Goal: Navigation & Orientation: Find specific page/section

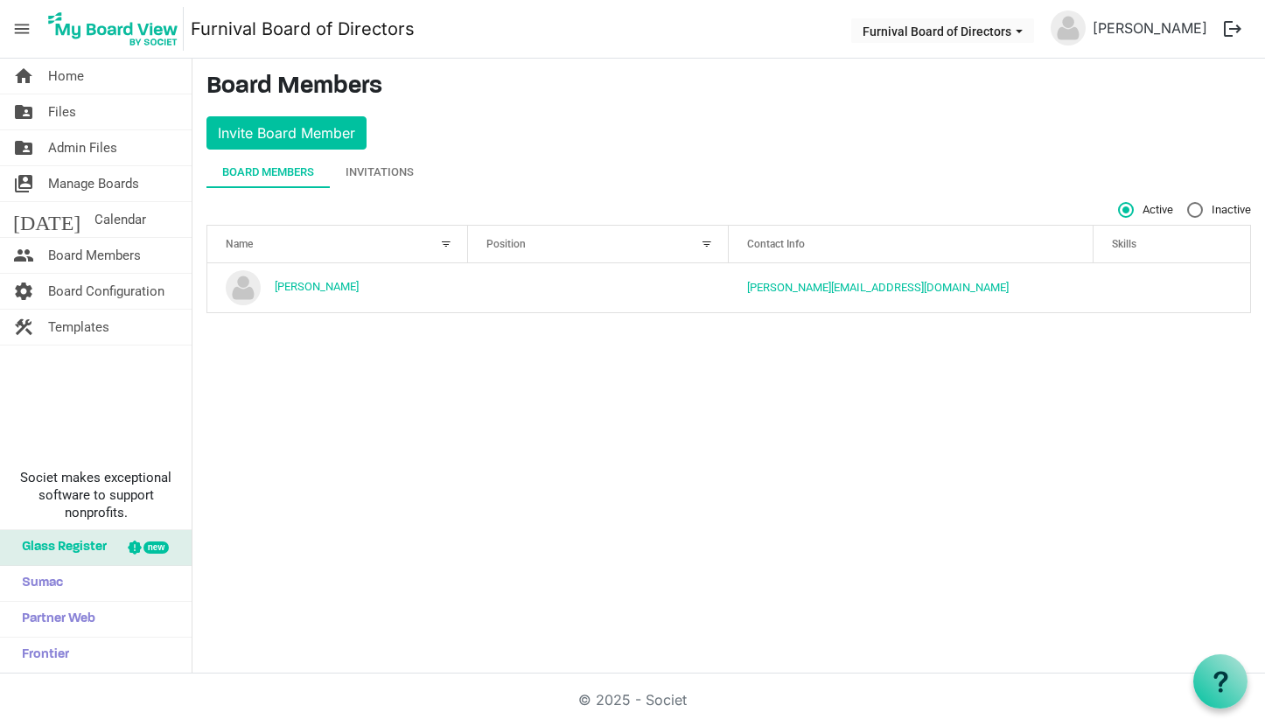
click at [59, 69] on span "Home" at bounding box center [66, 76] width 36 height 35
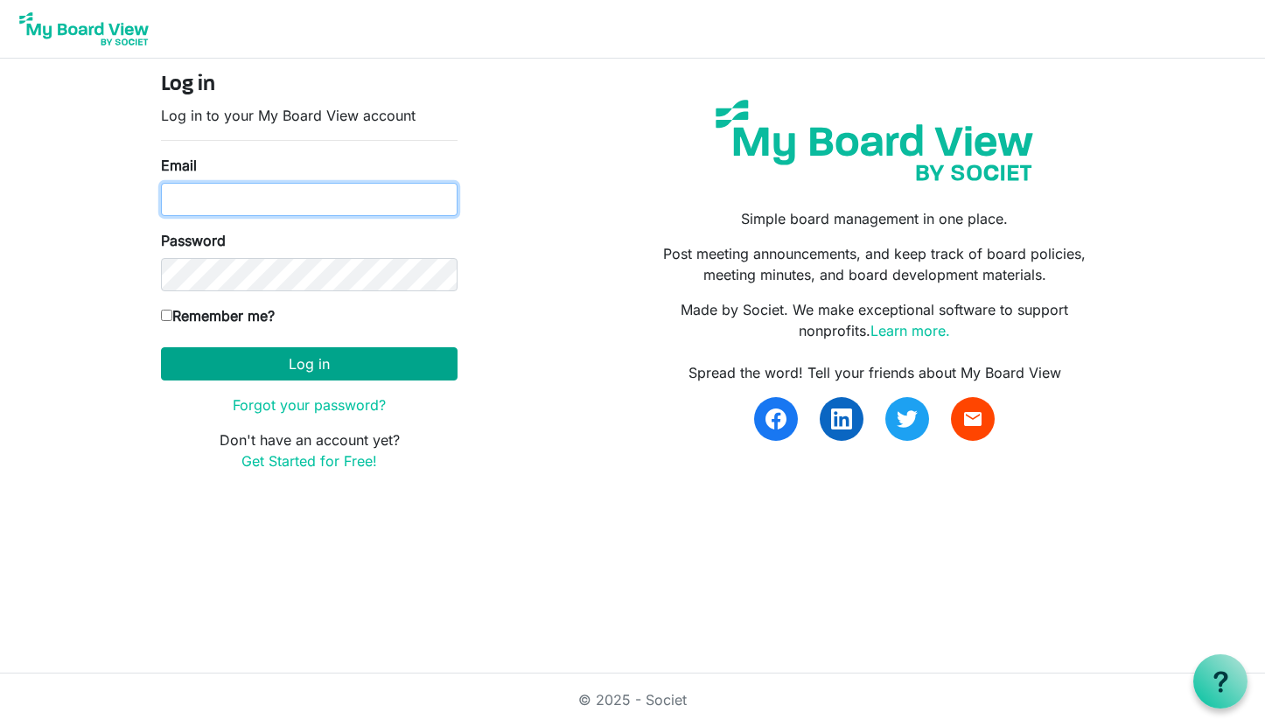
type input "yusuf.solley@gmail.com"
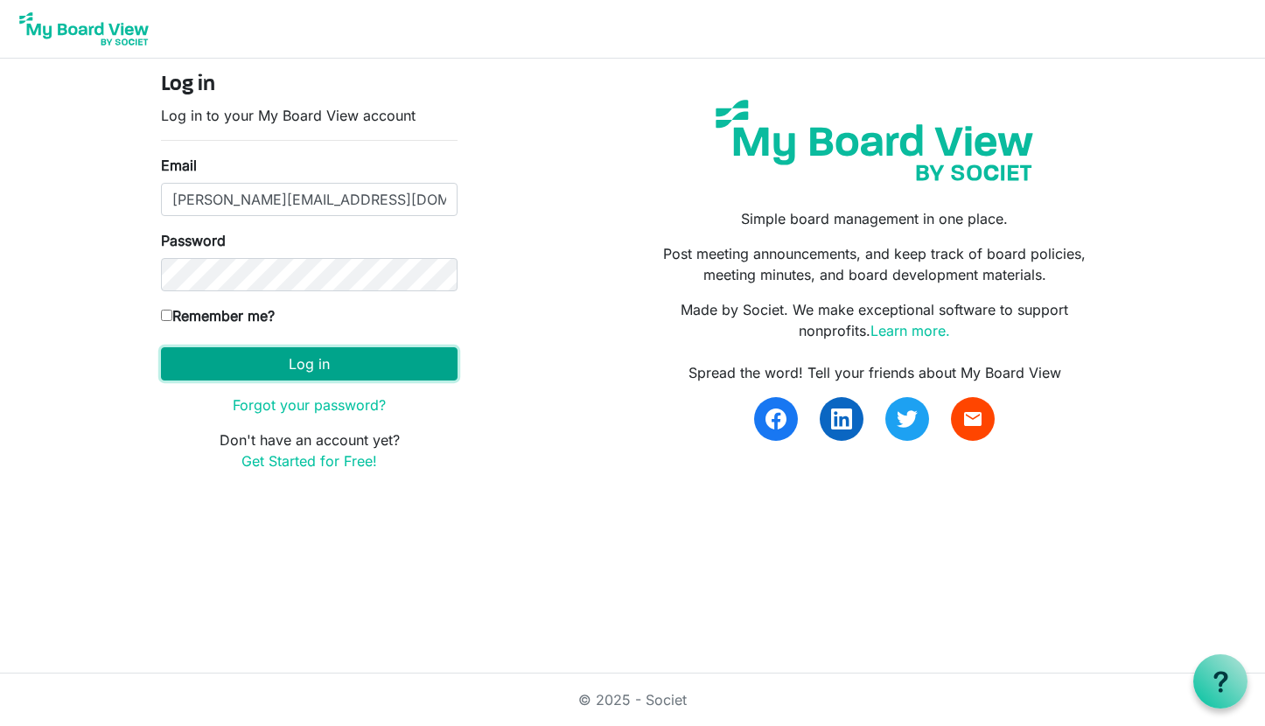
click at [306, 357] on button "Log in" at bounding box center [309, 363] width 297 height 33
click at [320, 357] on button "Log in" at bounding box center [309, 363] width 297 height 33
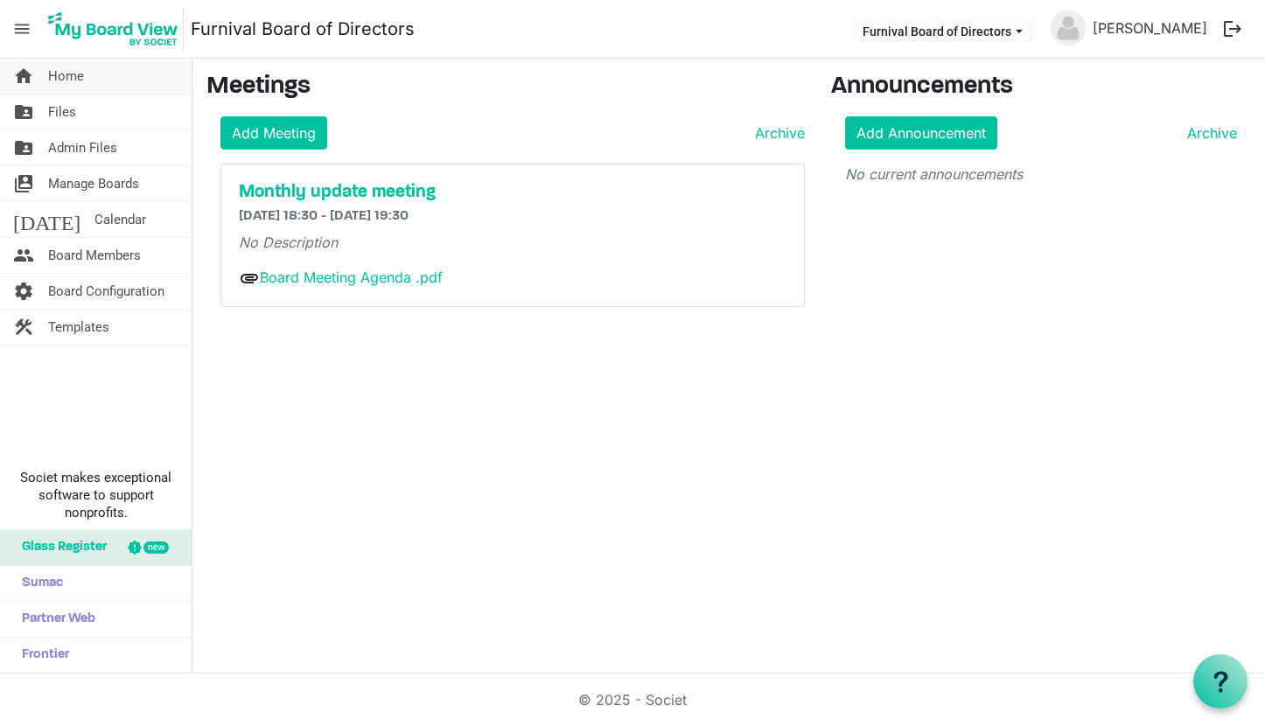
click at [62, 77] on span "Home" at bounding box center [66, 76] width 36 height 35
click at [83, 254] on span "Board Members" at bounding box center [94, 255] width 93 height 35
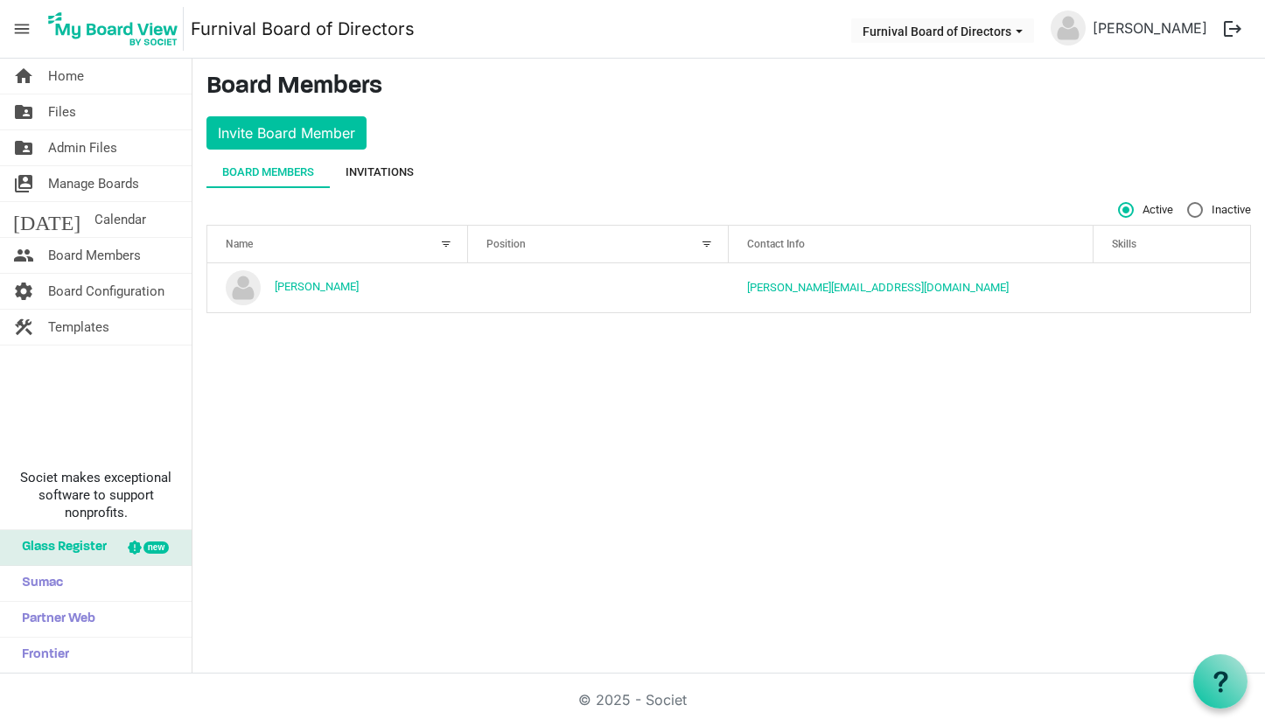
click at [363, 166] on div "Invitations" at bounding box center [380, 172] width 68 height 17
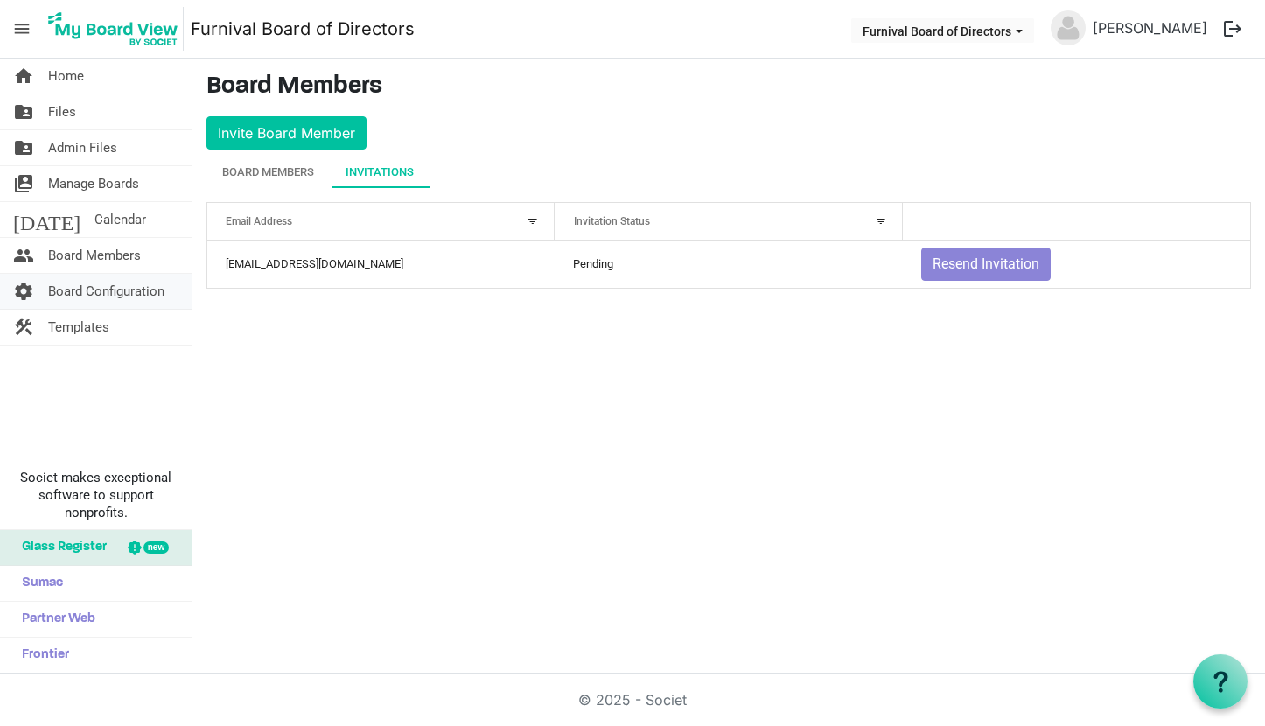
click at [108, 283] on span "Board Configuration" at bounding box center [106, 291] width 116 height 35
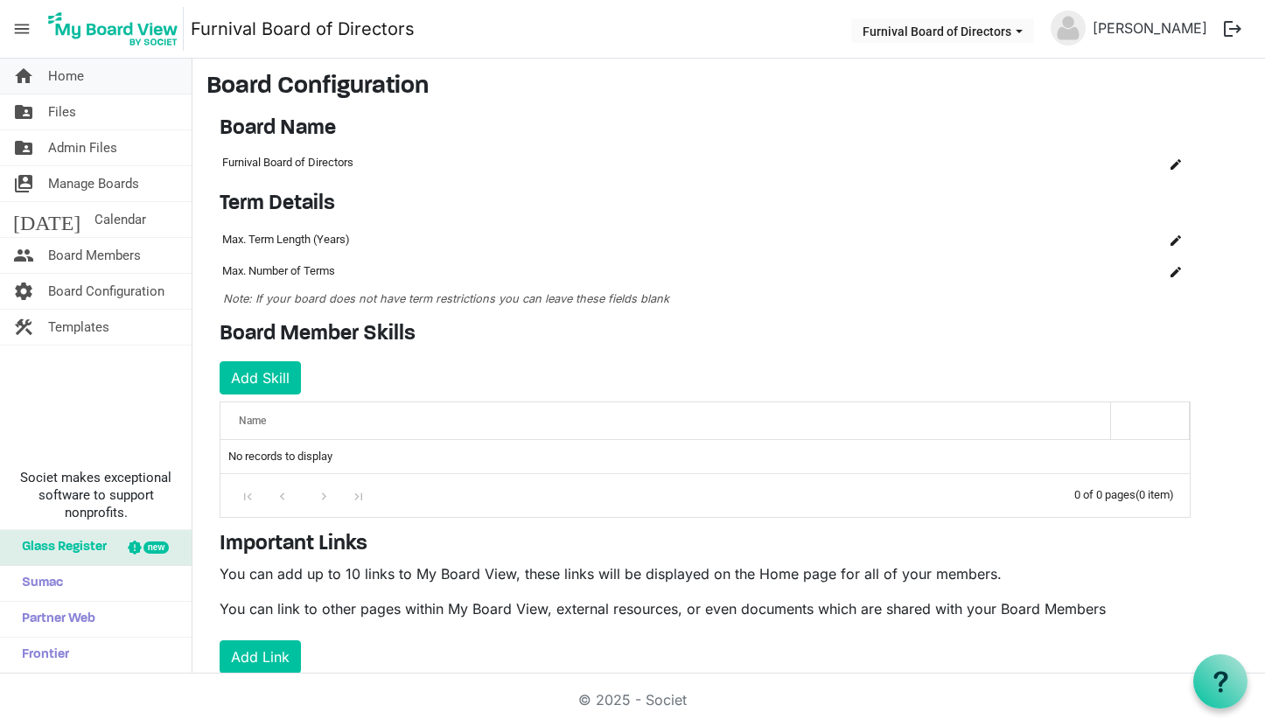
click at [89, 74] on link "home Home" at bounding box center [96, 76] width 192 height 35
